Goal: Navigation & Orientation: Find specific page/section

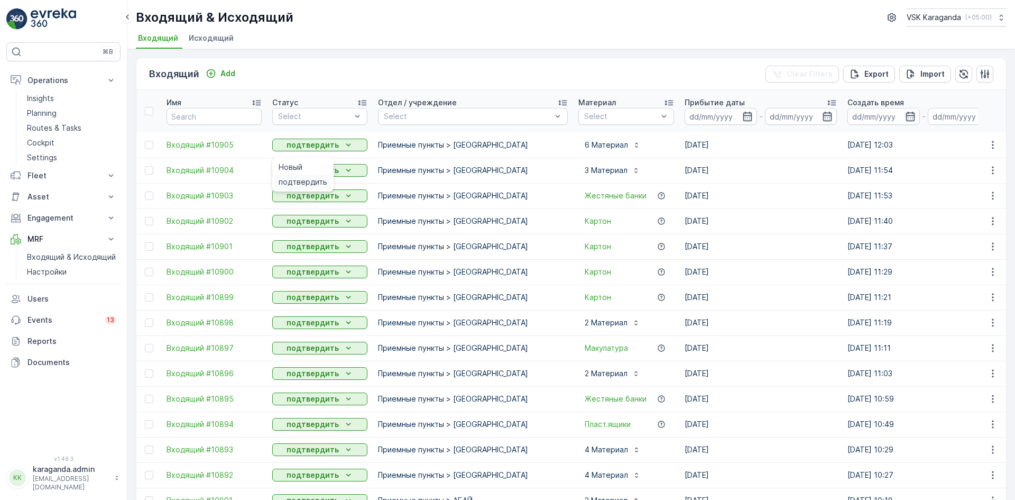
scroll to position [476, 0]
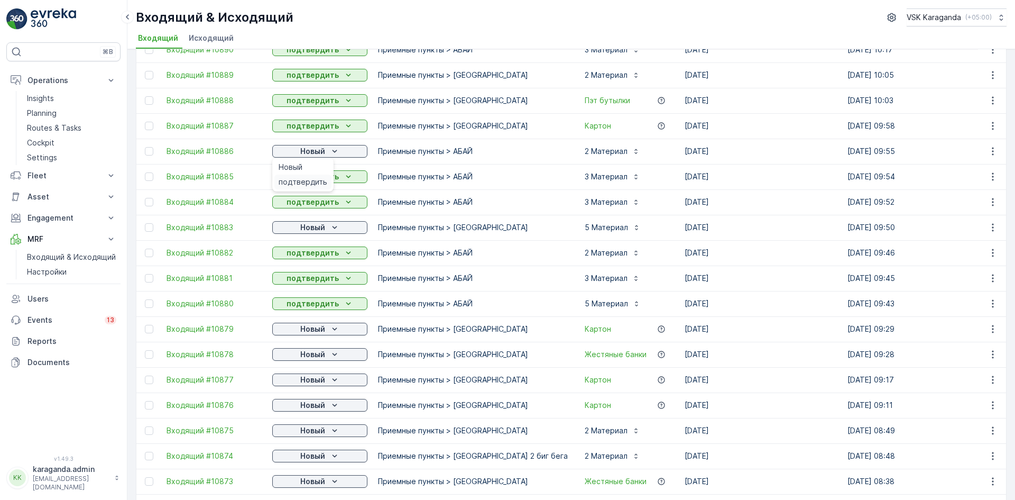
click at [316, 184] on span "подтвердить" at bounding box center [303, 182] width 49 height 11
click at [318, 227] on p "Новый" at bounding box center [312, 227] width 25 height 11
click at [315, 259] on span "подтвердить" at bounding box center [303, 258] width 49 height 11
click at [316, 327] on p "Новый" at bounding box center [312, 329] width 25 height 11
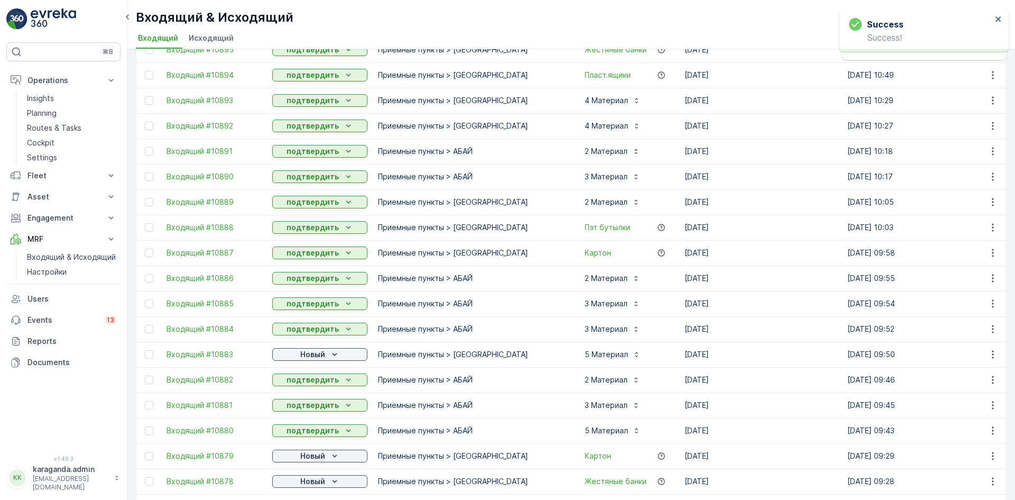
scroll to position [603, 0]
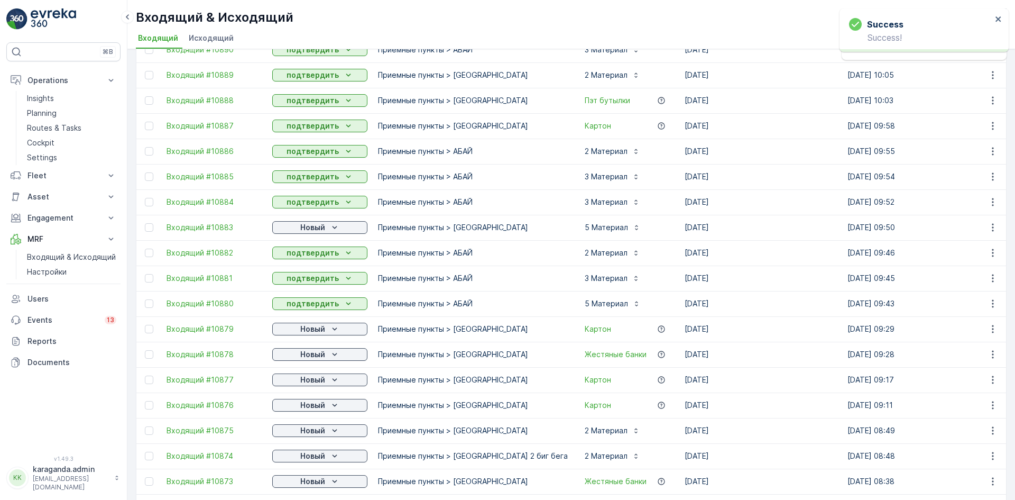
click at [317, 354] on p "Новый" at bounding box center [312, 354] width 25 height 11
click at [300, 385] on span "подтвердить" at bounding box center [303, 385] width 49 height 11
click at [314, 380] on p "Новый" at bounding box center [312, 379] width 25 height 11
click at [313, 410] on span "подтвердить" at bounding box center [303, 410] width 49 height 11
click at [317, 404] on p "Новый" at bounding box center [312, 405] width 25 height 11
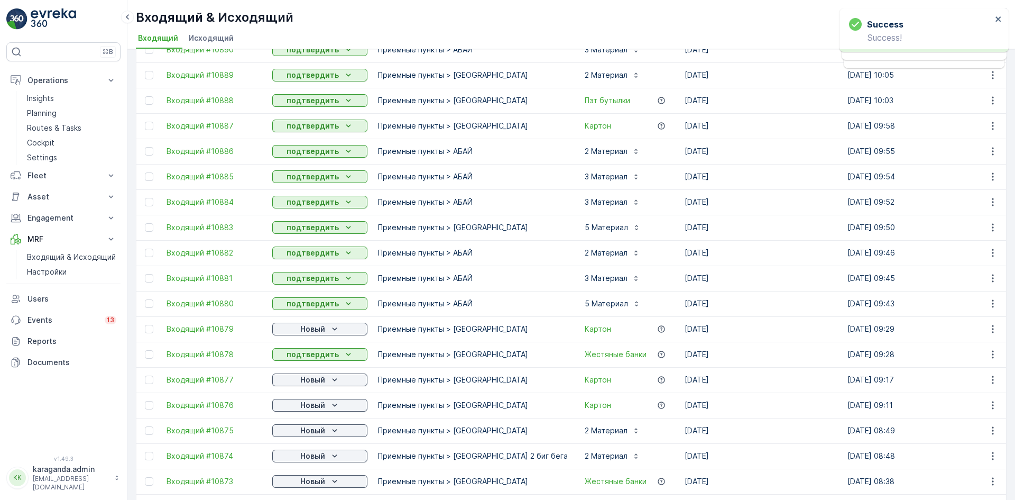
click at [310, 437] on div "Новый" at bounding box center [319, 430] width 95 height 15
click at [312, 431] on p "Новый" at bounding box center [312, 430] width 25 height 11
click at [305, 461] on span "подтвердить" at bounding box center [303, 461] width 49 height 11
click at [300, 459] on div "Новый" at bounding box center [320, 456] width 87 height 11
click at [305, 488] on span "подтвердить" at bounding box center [303, 486] width 49 height 11
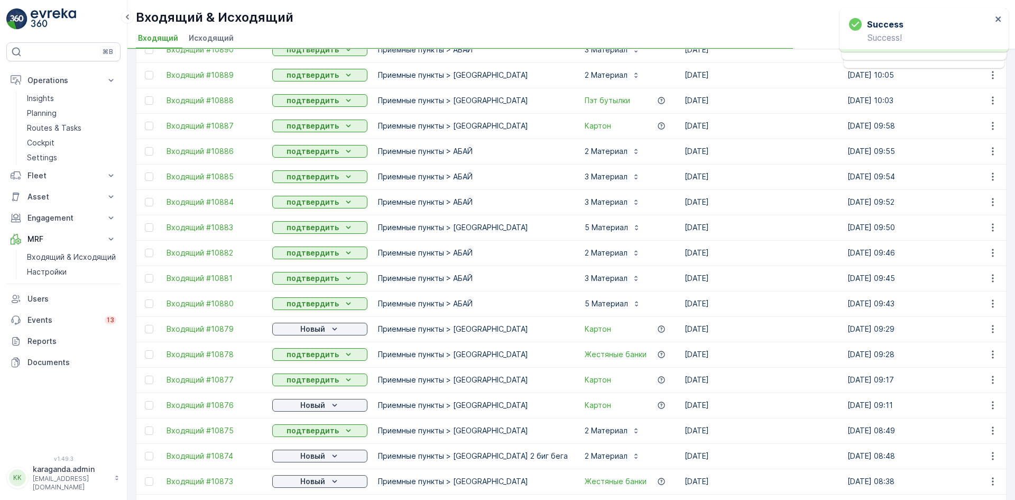
scroll to position [709, 0]
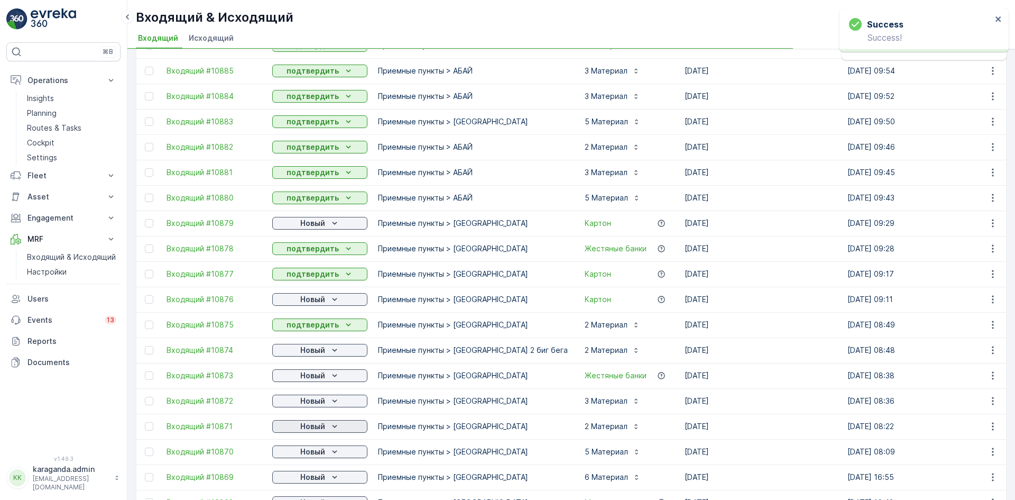
click at [318, 427] on p "Новый" at bounding box center [312, 426] width 25 height 11
click at [314, 452] on p "Новый" at bounding box center [312, 451] width 25 height 11
click at [304, 482] on span "подтвердить" at bounding box center [303, 482] width 49 height 11
click at [327, 477] on div "Новый" at bounding box center [320, 477] width 87 height 11
click at [307, 459] on span "подтвердить" at bounding box center [303, 461] width 49 height 11
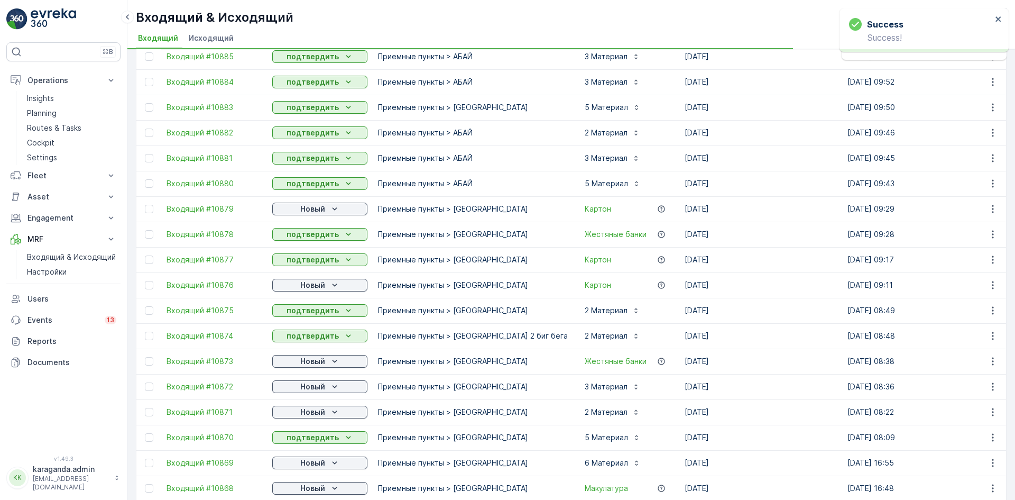
scroll to position [762, 0]
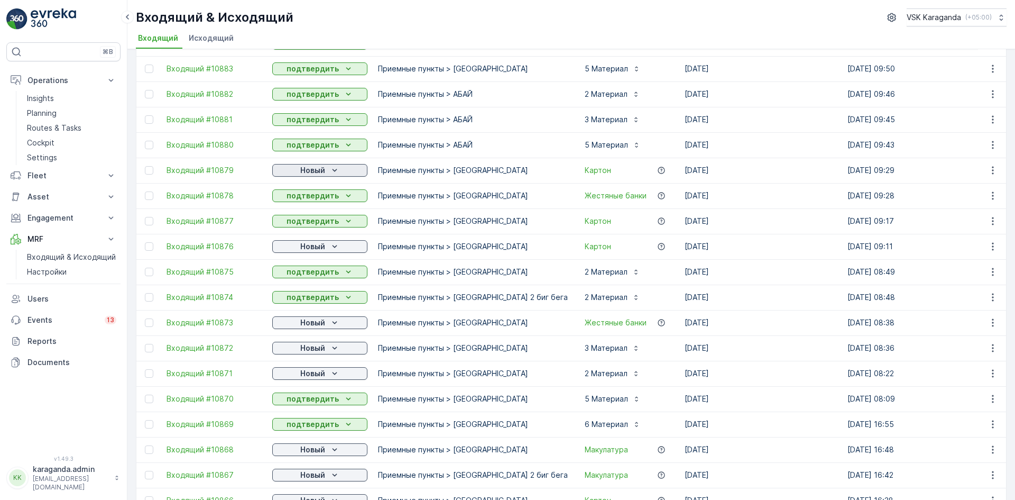
click at [307, 168] on p "Новый" at bounding box center [312, 170] width 25 height 11
click at [297, 197] on span "подтвердить" at bounding box center [303, 201] width 49 height 11
click at [300, 244] on p "Новый" at bounding box center [312, 246] width 25 height 11
click at [303, 278] on span "подтвердить" at bounding box center [303, 277] width 49 height 11
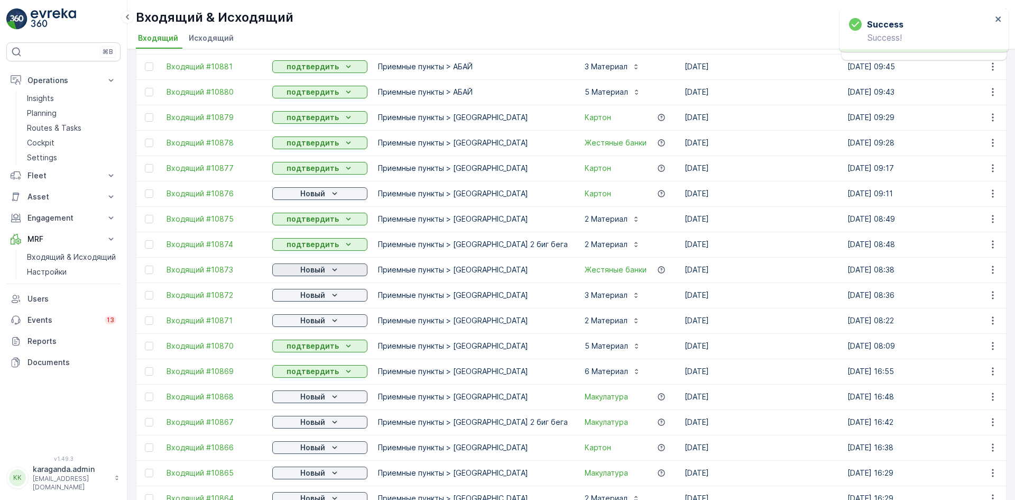
click at [333, 269] on icon "Новый" at bounding box center [334, 269] width 5 height 3
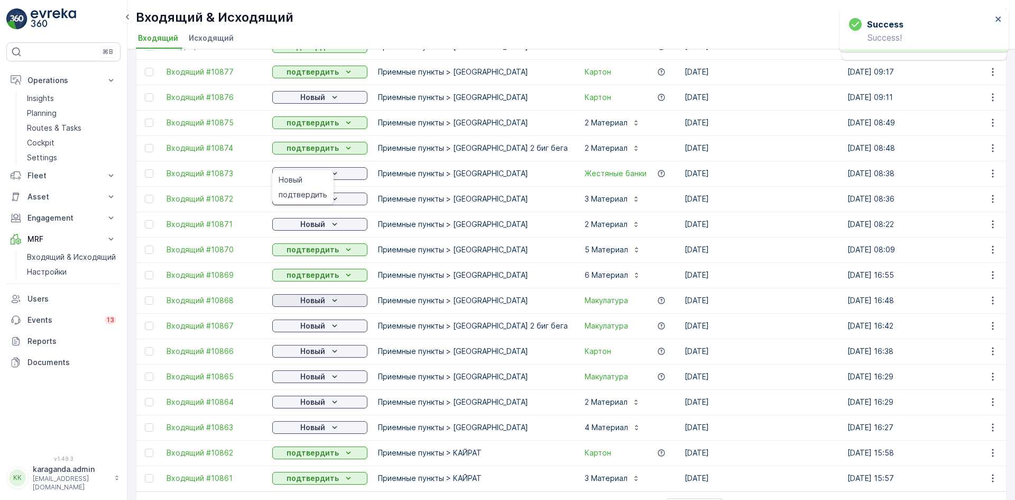
scroll to position [920, 0]
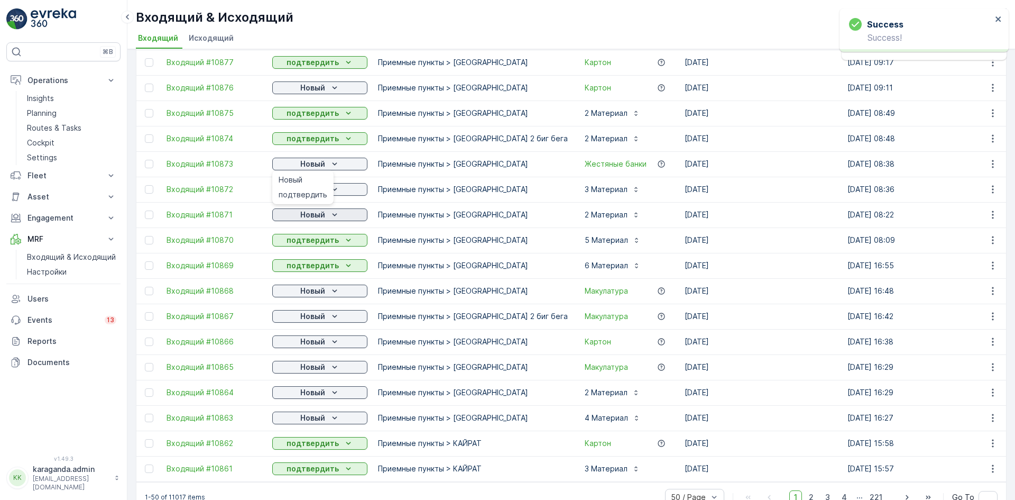
click at [319, 212] on p "Новый" at bounding box center [312, 214] width 25 height 11
click at [308, 244] on span "подтвердить" at bounding box center [303, 245] width 49 height 11
click at [315, 288] on p "Новый" at bounding box center [312, 291] width 25 height 11
click at [312, 316] on div "подтвердить" at bounding box center [302, 321] width 57 height 15
click at [312, 317] on p "Новый" at bounding box center [312, 316] width 25 height 11
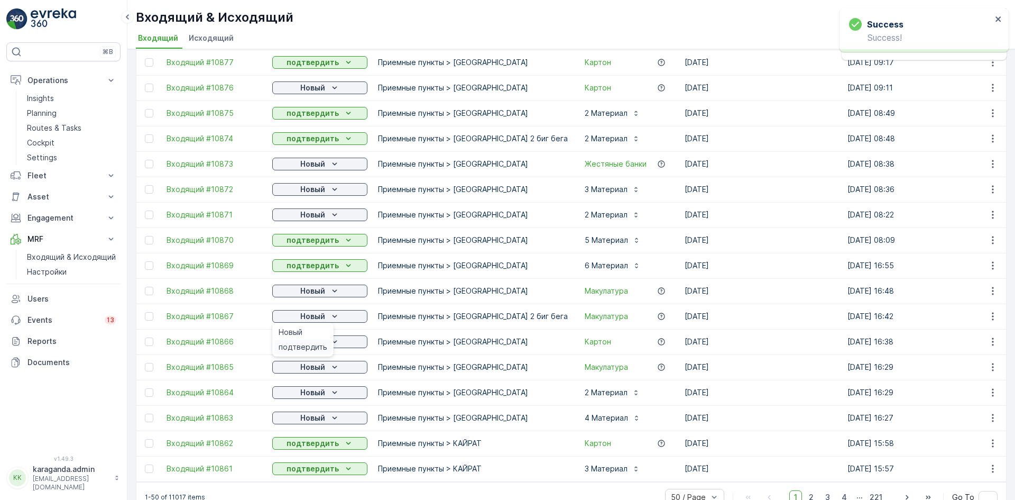
click at [312, 347] on span "подтвердить" at bounding box center [303, 347] width 49 height 11
click at [316, 342] on p "Новый" at bounding box center [312, 341] width 25 height 11
click at [314, 368] on span "подтвердить" at bounding box center [303, 372] width 49 height 11
click at [314, 370] on p "Новый" at bounding box center [312, 367] width 25 height 11
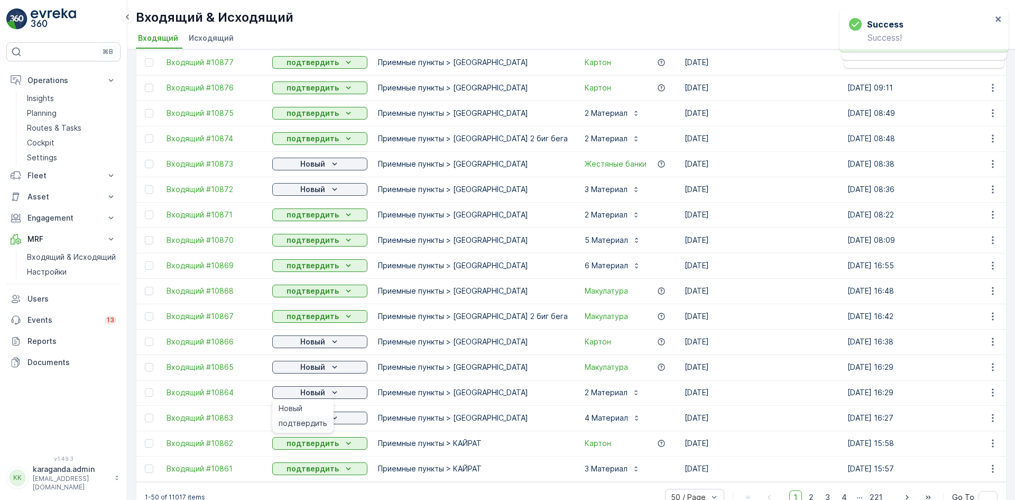
click at [305, 420] on span "подтвердить" at bounding box center [303, 423] width 49 height 11
click at [318, 420] on p "Новый" at bounding box center [312, 418] width 25 height 11
click at [316, 444] on span "подтвердить" at bounding box center [303, 448] width 49 height 11
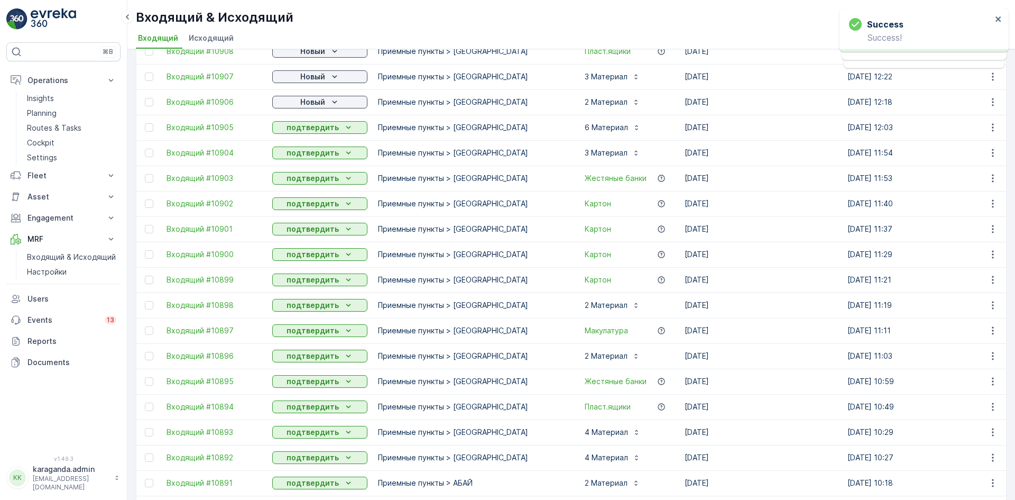
scroll to position [0, 0]
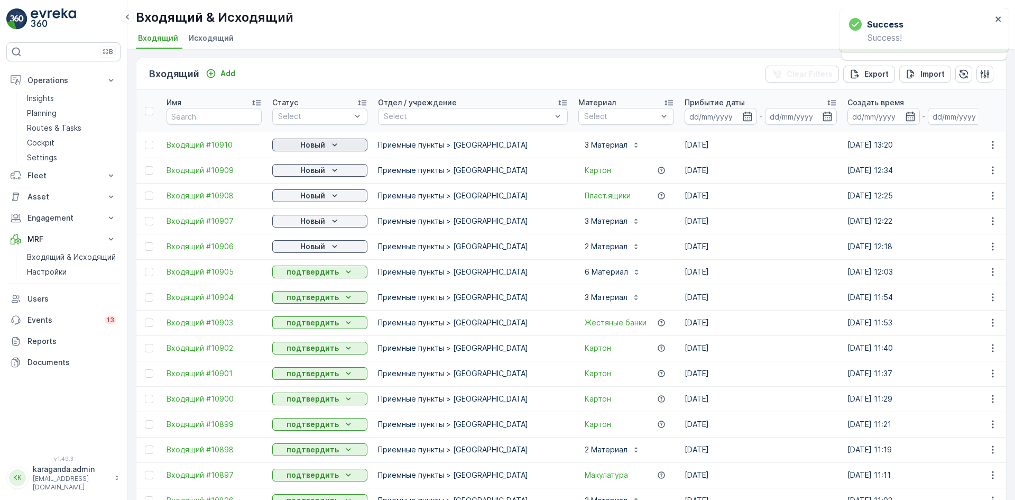
click at [325, 147] on div "Новый" at bounding box center [320, 145] width 87 height 11
click at [316, 176] on span "подтвердить" at bounding box center [303, 175] width 49 height 11
click at [323, 173] on p "Новый" at bounding box center [312, 170] width 25 height 11
click at [317, 204] on span "подтвердить" at bounding box center [303, 201] width 49 height 11
click at [322, 198] on p "Новый" at bounding box center [312, 195] width 25 height 11
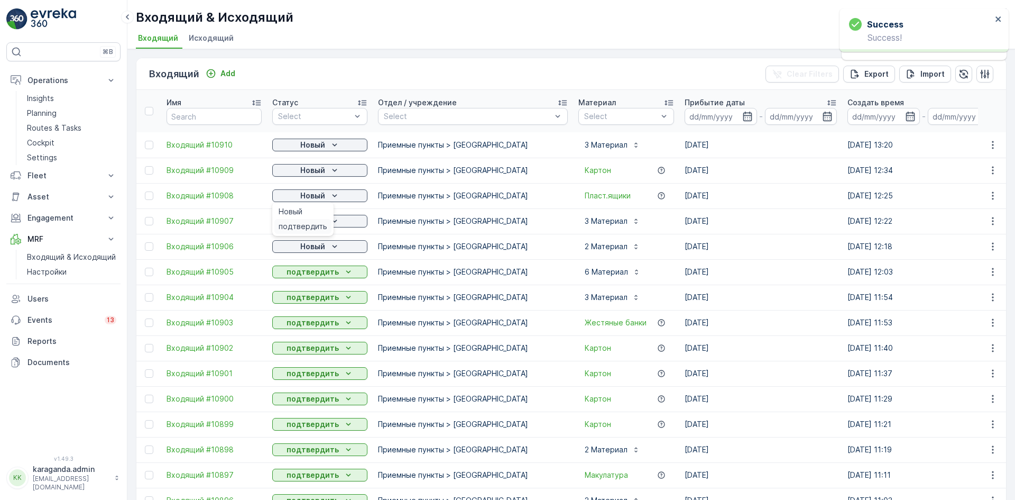
click at [307, 227] on span "подтвердить" at bounding box center [303, 226] width 49 height 11
click at [317, 248] on span "подтвердить" at bounding box center [303, 251] width 49 height 11
click at [323, 248] on p "Новый" at bounding box center [312, 246] width 25 height 11
click at [321, 273] on span "подтвердить" at bounding box center [303, 277] width 49 height 11
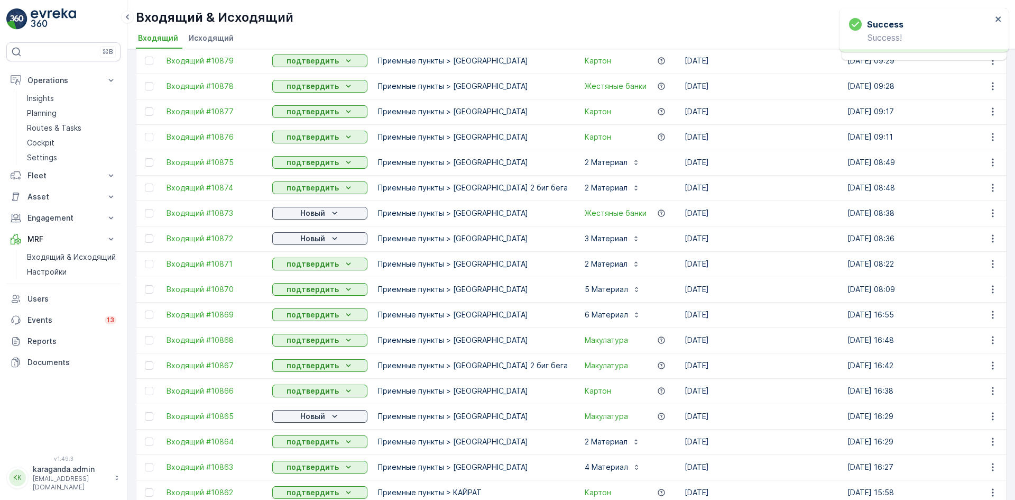
scroll to position [899, 0]
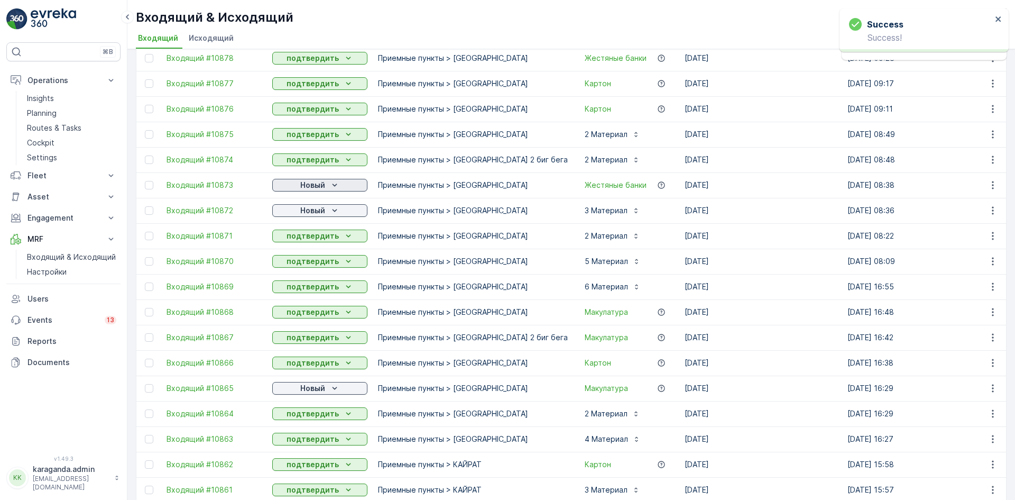
click at [313, 185] on p "Новый" at bounding box center [312, 185] width 25 height 11
click at [306, 216] on span "подтвердить" at bounding box center [303, 216] width 49 height 11
click at [316, 209] on p "Новый" at bounding box center [312, 210] width 25 height 11
click at [314, 238] on span "подтвердить" at bounding box center [303, 241] width 49 height 11
click at [335, 387] on icon "Новый" at bounding box center [335, 388] width 11 height 11
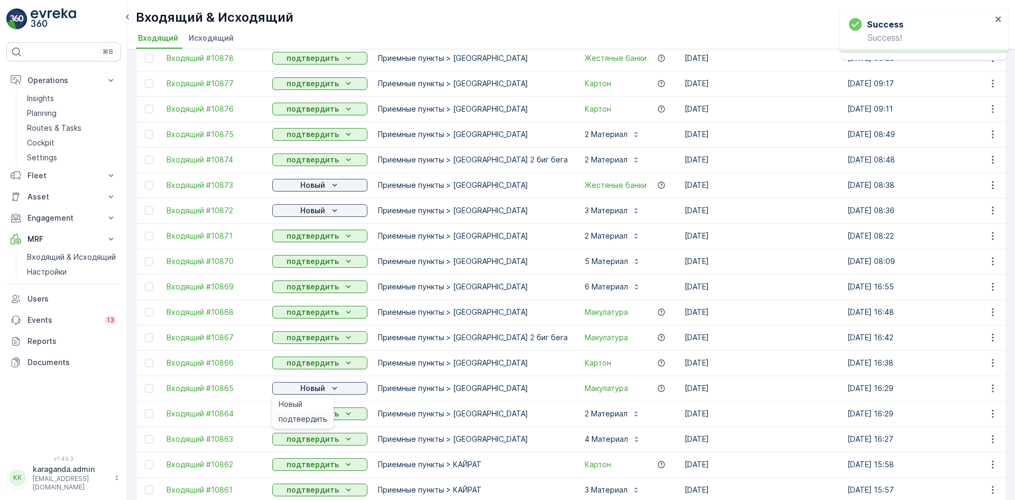
click at [316, 419] on span "подтвердить" at bounding box center [303, 419] width 49 height 11
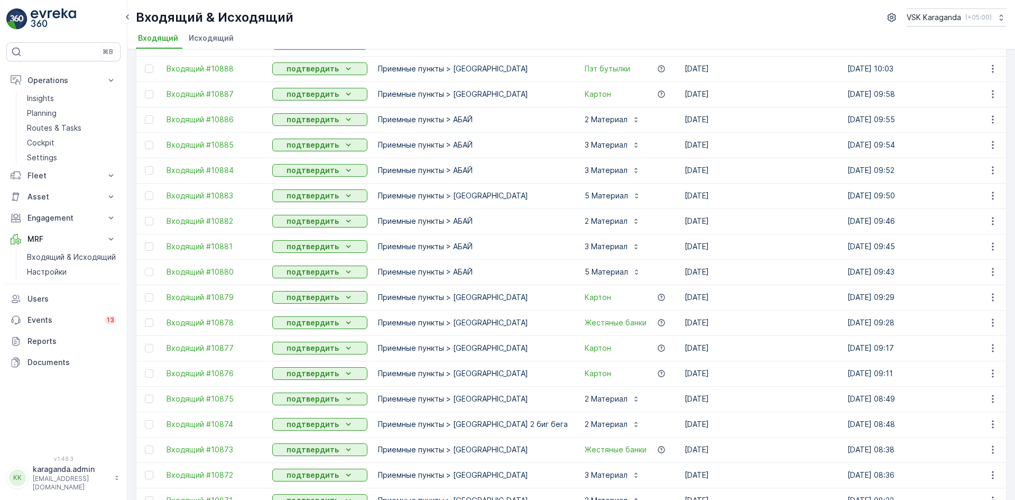
scroll to position [947, 0]
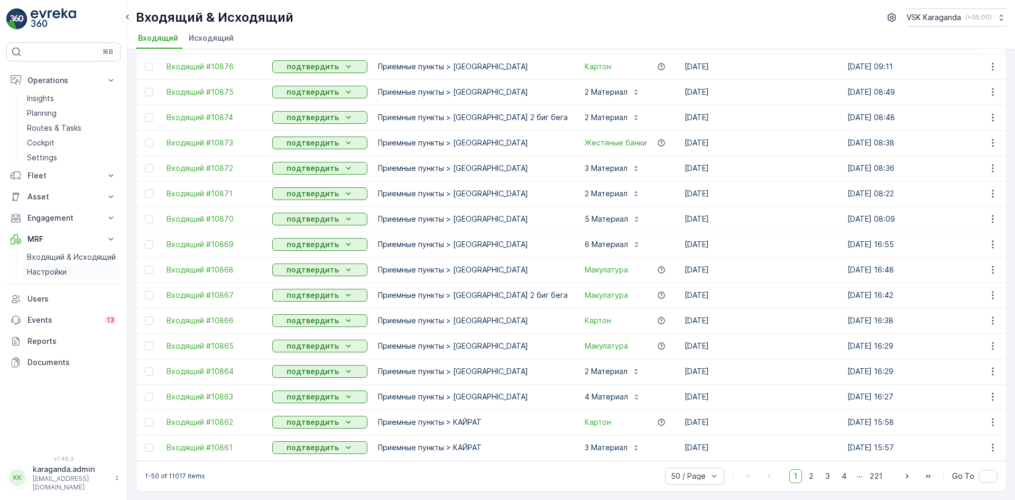
drag, startPoint x: 41, startPoint y: 260, endPoint x: 39, endPoint y: 268, distance: 7.7
click at [41, 260] on p "Входящий & Исходящий" at bounding box center [71, 257] width 89 height 11
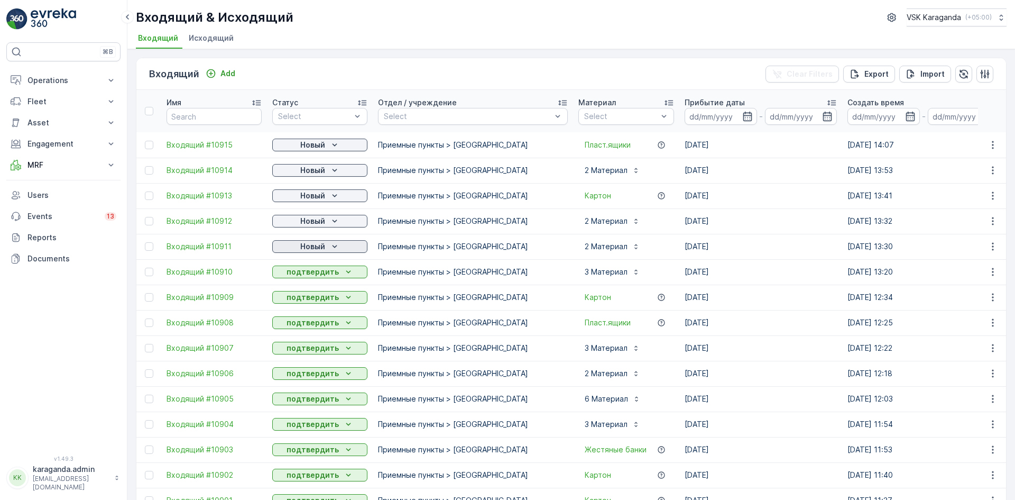
click at [328, 249] on div "Новый" at bounding box center [320, 246] width 87 height 11
click at [313, 276] on span "подтвердить" at bounding box center [303, 277] width 49 height 11
click at [326, 221] on div "Новый" at bounding box center [320, 221] width 87 height 11
click at [313, 248] on span "подтвердить" at bounding box center [303, 251] width 49 height 11
click at [324, 194] on p "Новый" at bounding box center [312, 195] width 25 height 11
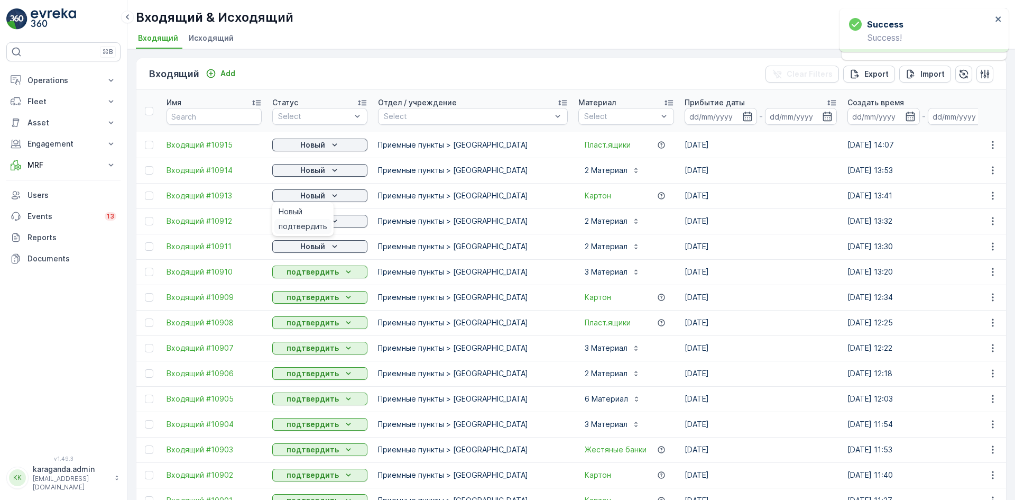
click at [309, 228] on span "подтвердить" at bounding box center [303, 226] width 49 height 11
click at [327, 143] on div "Новый" at bounding box center [320, 145] width 87 height 11
click at [316, 169] on div "подтвердить" at bounding box center [302, 175] width 57 height 15
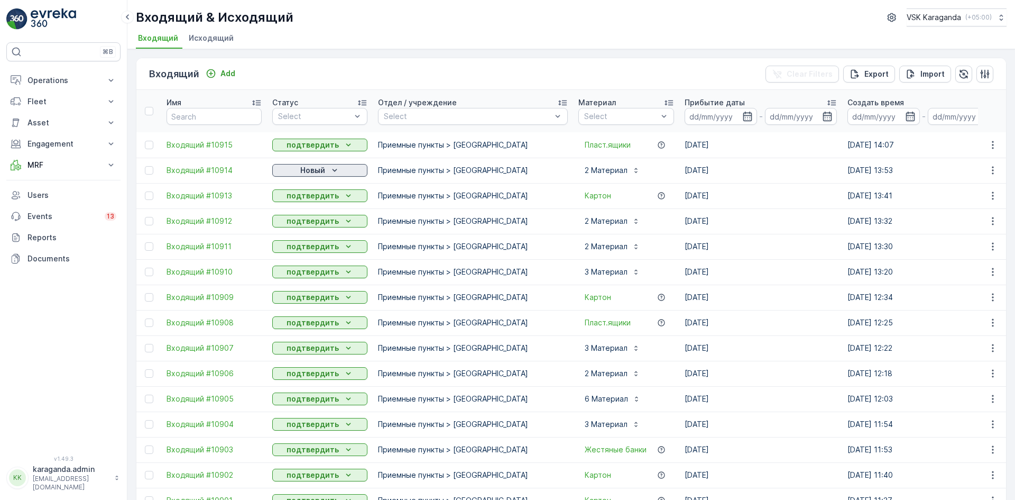
click at [330, 166] on icon "Новый" at bounding box center [335, 170] width 11 height 11
click at [312, 197] on span "подтвердить" at bounding box center [303, 201] width 49 height 11
click at [481, 391] on td "Приемные пункты > [GEOGRAPHIC_DATA]" at bounding box center [473, 398] width 200 height 25
click at [41, 76] on p "Operations" at bounding box center [64, 80] width 72 height 11
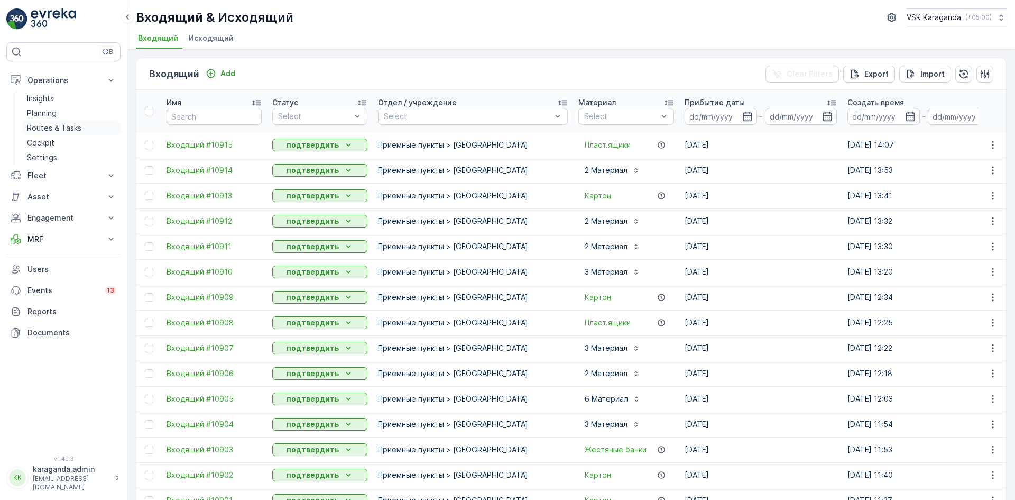
click at [43, 125] on p "Routes & Tasks" at bounding box center [54, 128] width 54 height 11
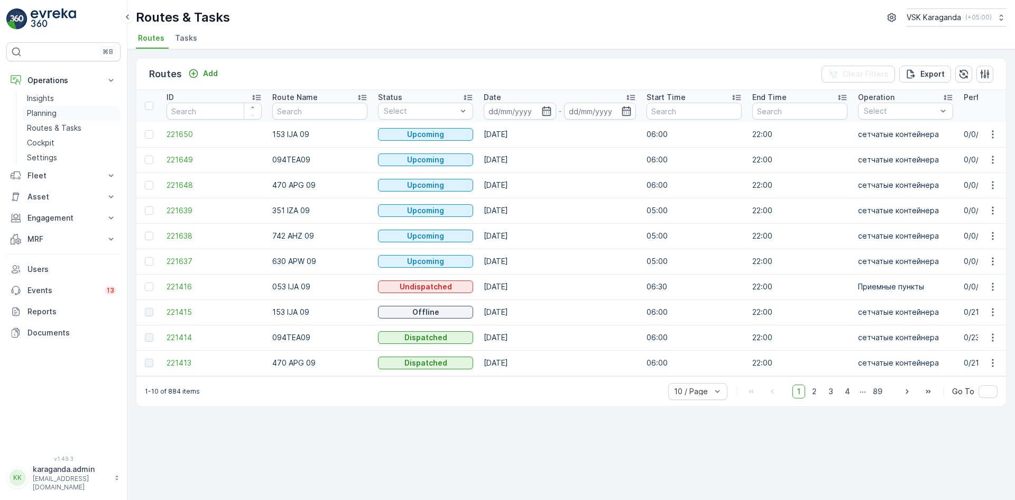
click at [43, 113] on p "Planning" at bounding box center [42, 113] width 30 height 11
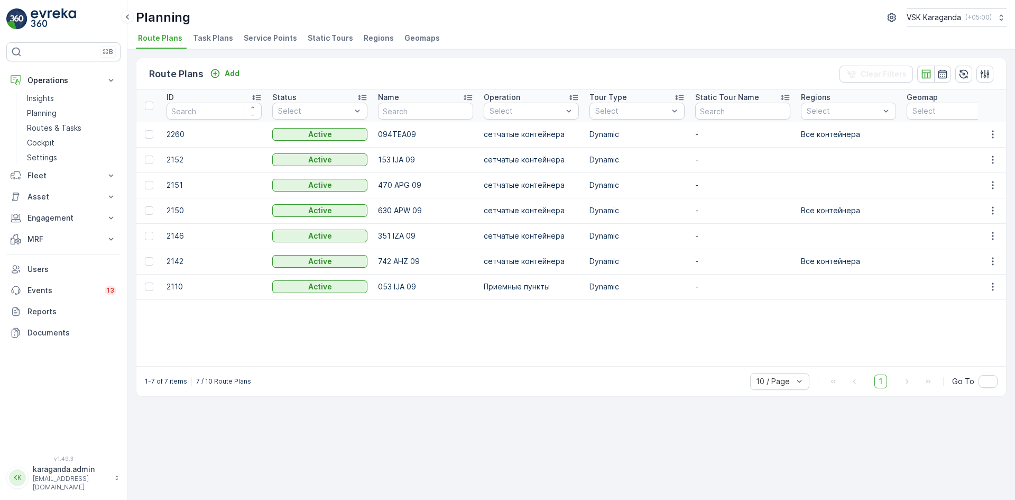
click at [261, 39] on span "Service Points" at bounding box center [270, 38] width 53 height 11
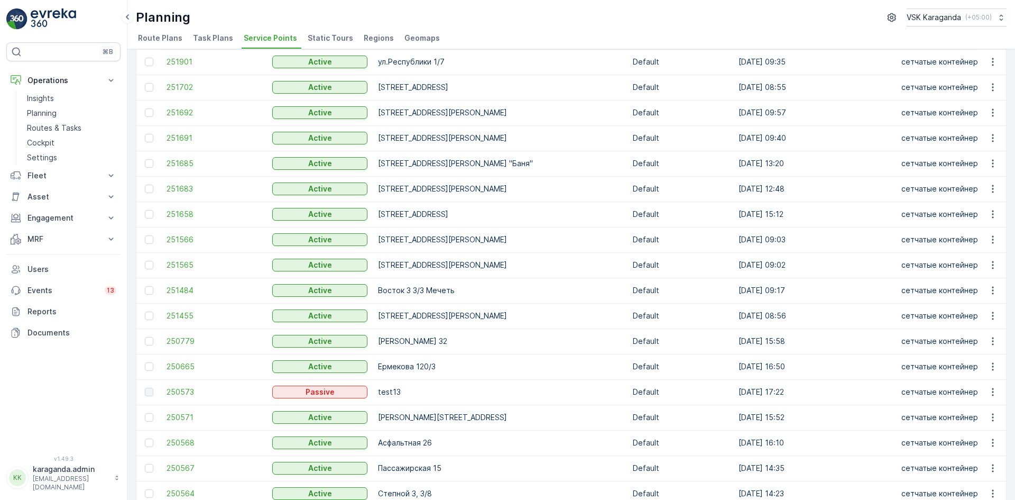
scroll to position [582, 0]
